Goal: Information Seeking & Learning: Learn about a topic

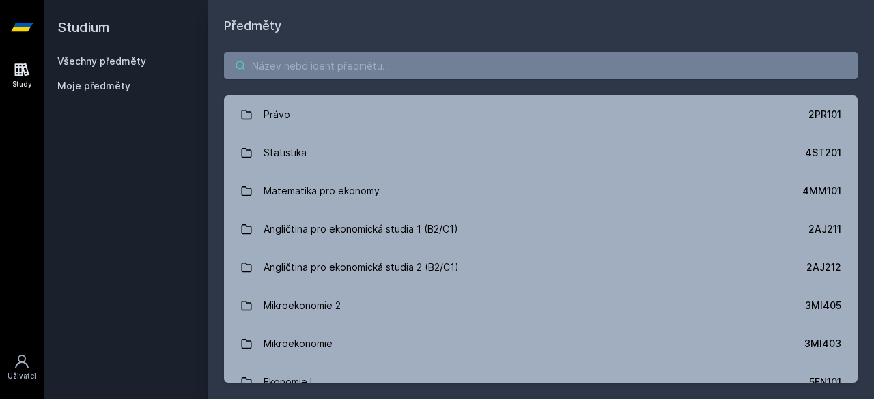
click at [388, 70] on input "search" at bounding box center [540, 65] width 633 height 27
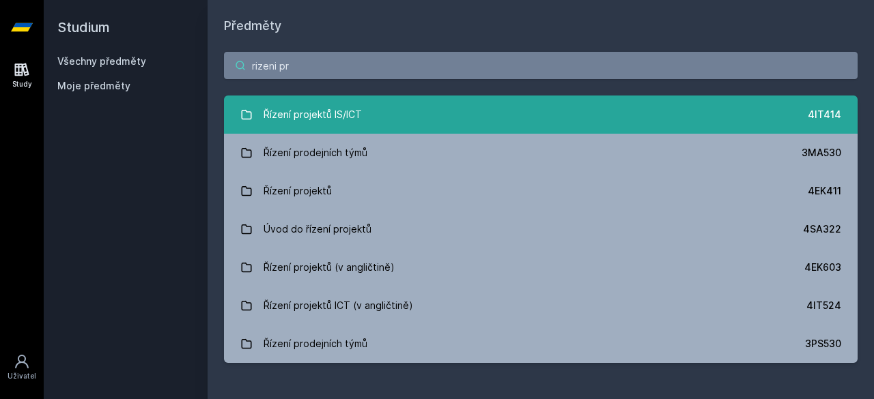
type input "rizeni pr"
click at [363, 107] on link "Řízení projektů IS/ICT 4IT414" at bounding box center [540, 115] width 633 height 38
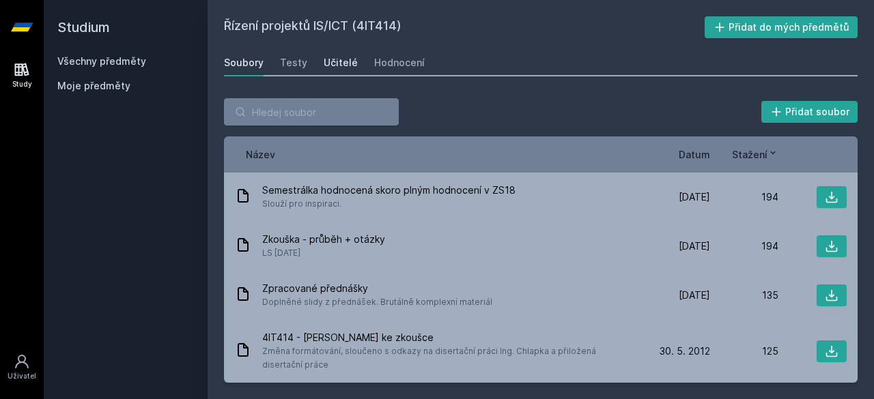
click at [339, 57] on div "Učitelé" at bounding box center [340, 63] width 34 height 14
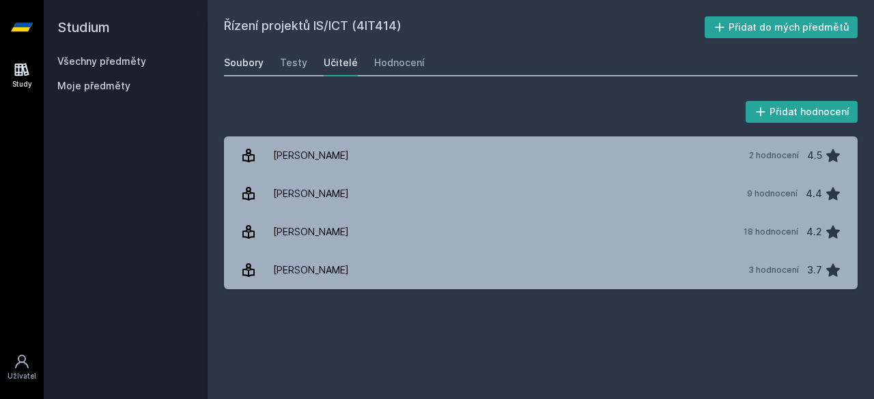
click at [248, 62] on div "Soubory" at bounding box center [244, 63] width 40 height 14
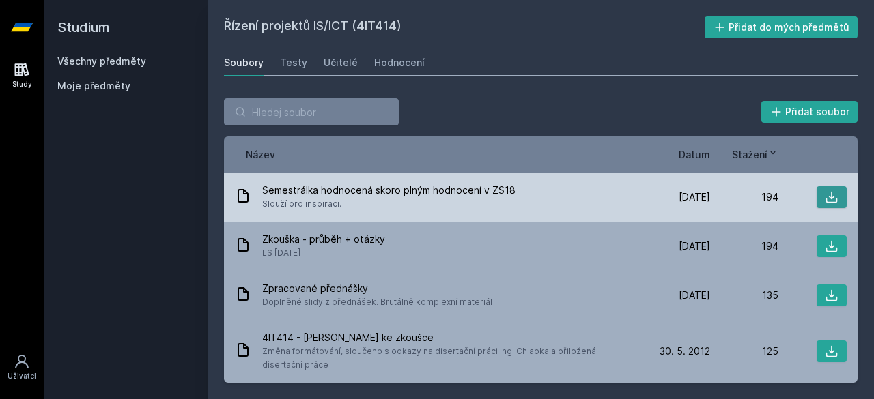
click at [816, 199] on button at bounding box center [831, 197] width 30 height 22
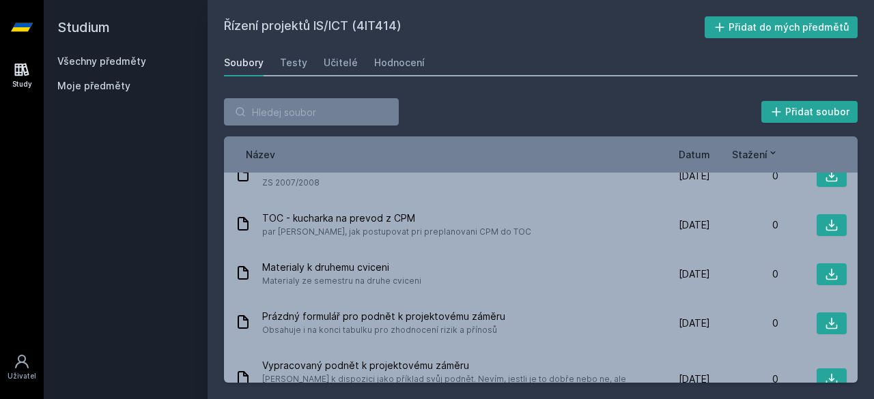
scroll to position [1351, 0]
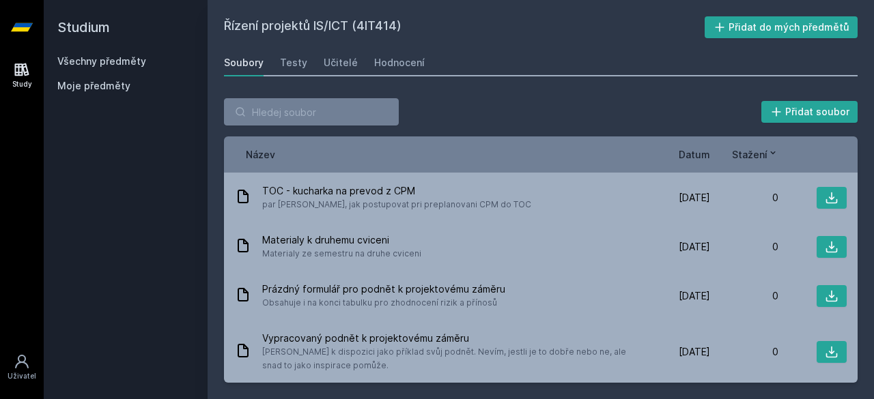
drag, startPoint x: 406, startPoint y: 25, endPoint x: 316, endPoint y: 24, distance: 90.1
click at [316, 24] on h2 "Řízení projektů IS/ICT (4IT414)" at bounding box center [464, 27] width 480 height 22
drag, startPoint x: 415, startPoint y: 25, endPoint x: 227, endPoint y: 27, distance: 188.4
click at [227, 27] on h2 "Řízení projektů IS/ICT (4IT414)" at bounding box center [464, 27] width 480 height 22
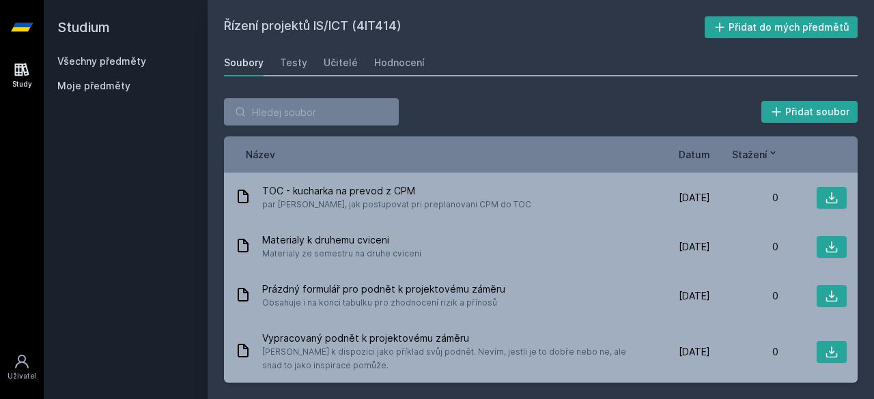
click at [227, 27] on h2 "Řízení projektů IS/ICT (4IT414)" at bounding box center [464, 27] width 480 height 22
drag, startPoint x: 227, startPoint y: 27, endPoint x: 411, endPoint y: 10, distance: 185.0
click at [411, 10] on div "Řízení projektů IS/ICT (4IT414) Přidat do mých předmětů [GEOGRAPHIC_DATA] Testy…" at bounding box center [540, 199] width 666 height 399
